Goal: Navigation & Orientation: Find specific page/section

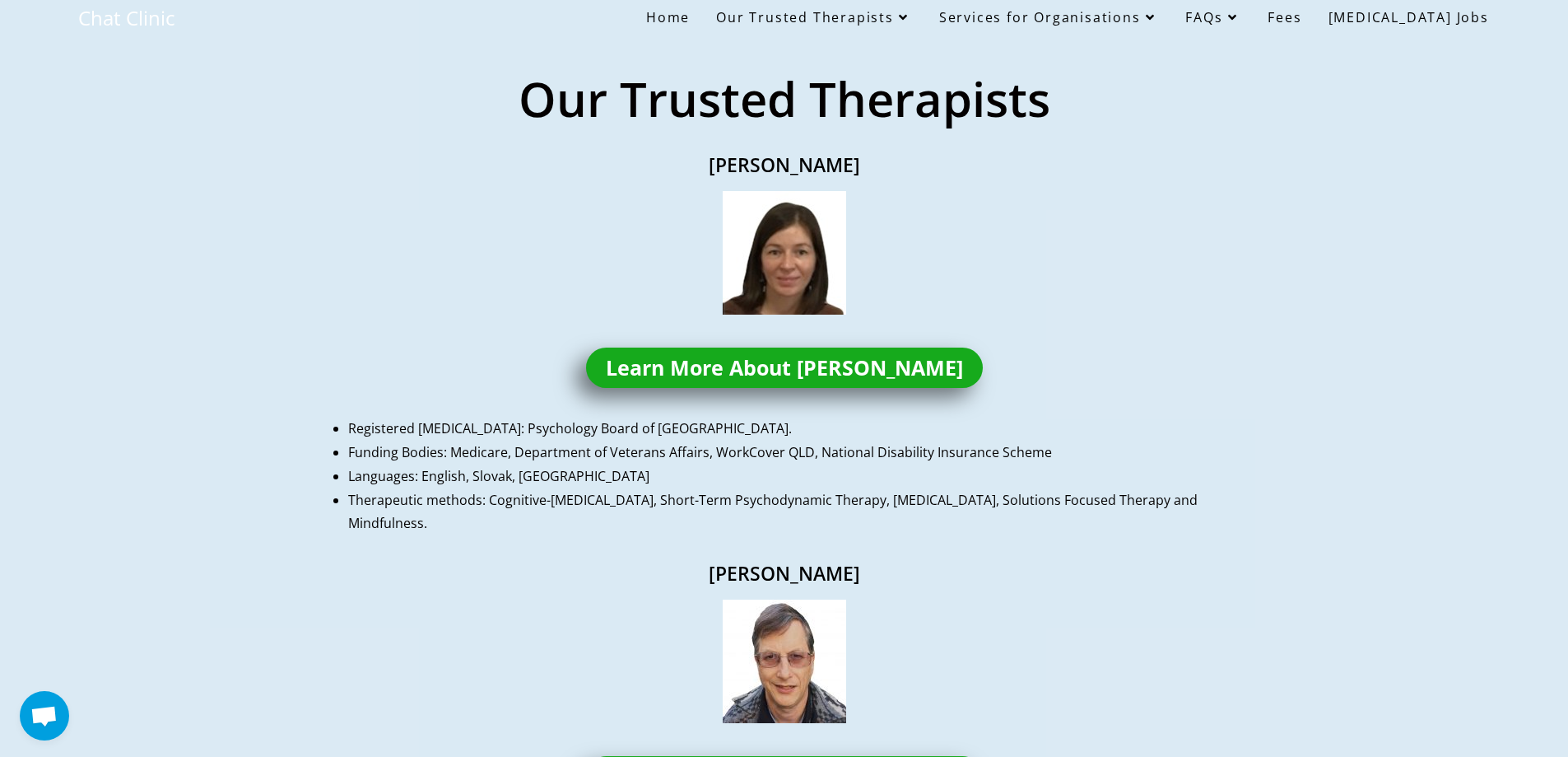
click at [690, 14] on span "Home" at bounding box center [667, 17] width 44 height 18
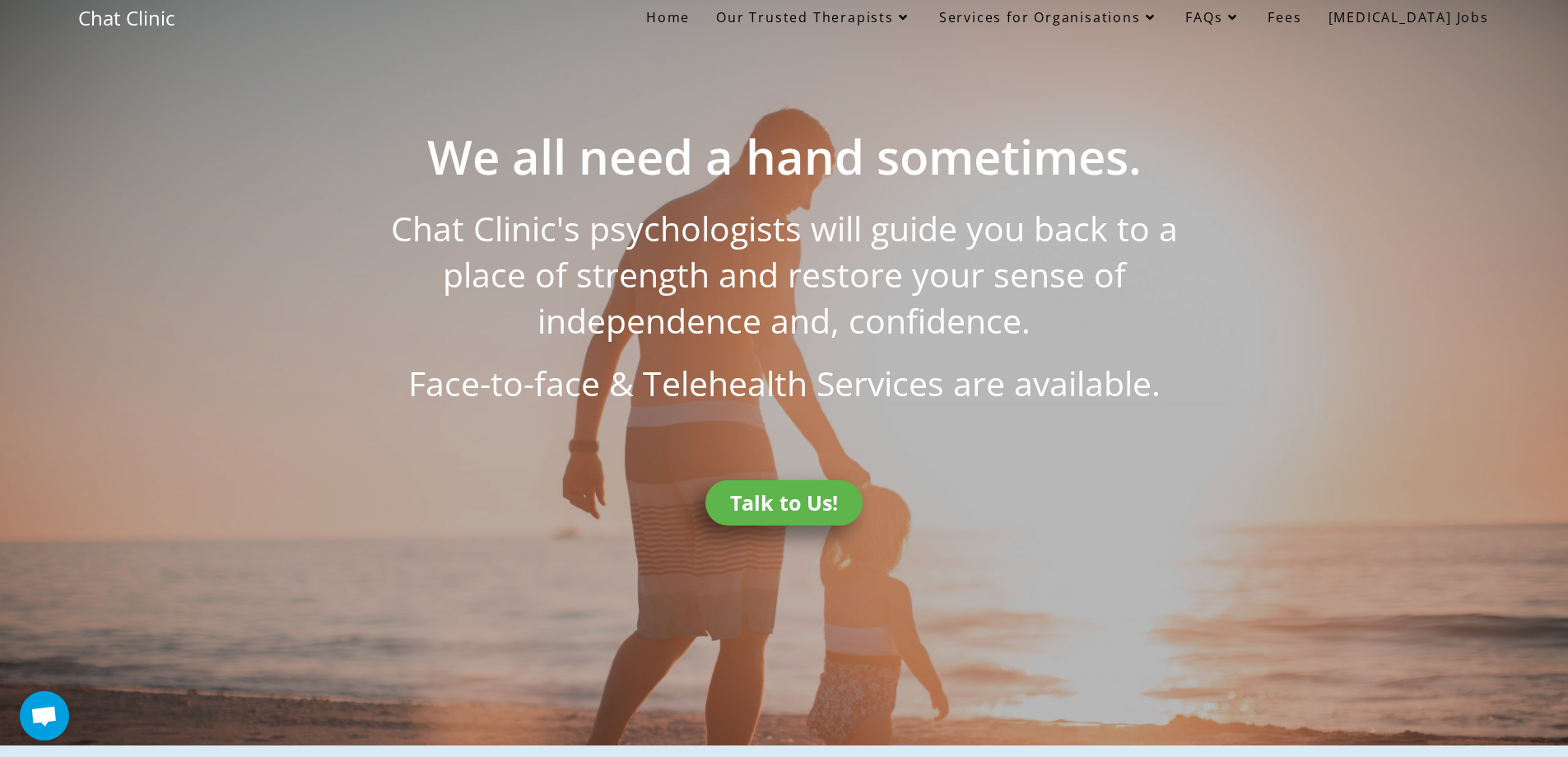
click at [690, 22] on span "Home" at bounding box center [667, 17] width 44 height 18
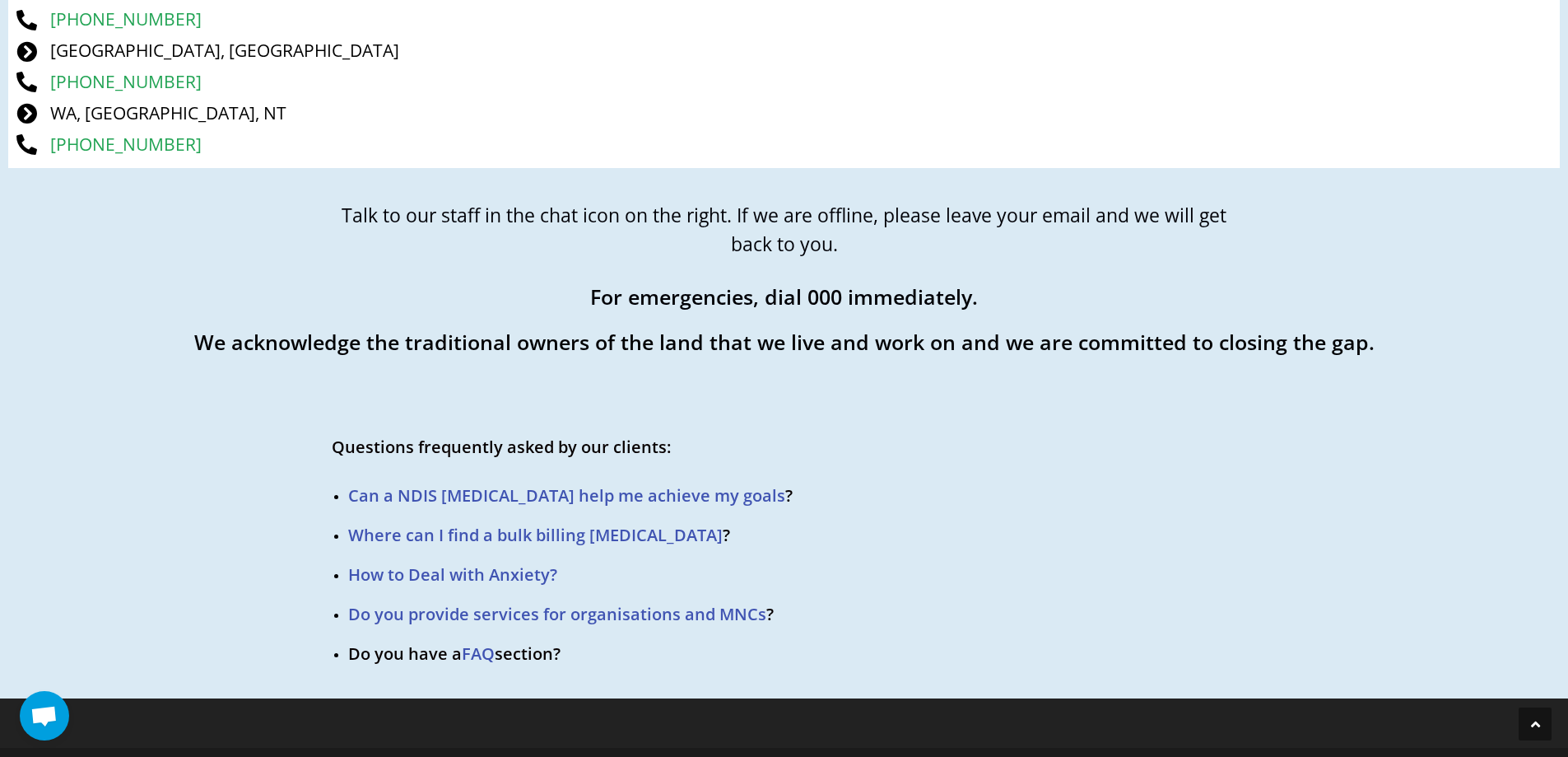
scroll to position [3432, 0]
